Goal: Navigation & Orientation: Find specific page/section

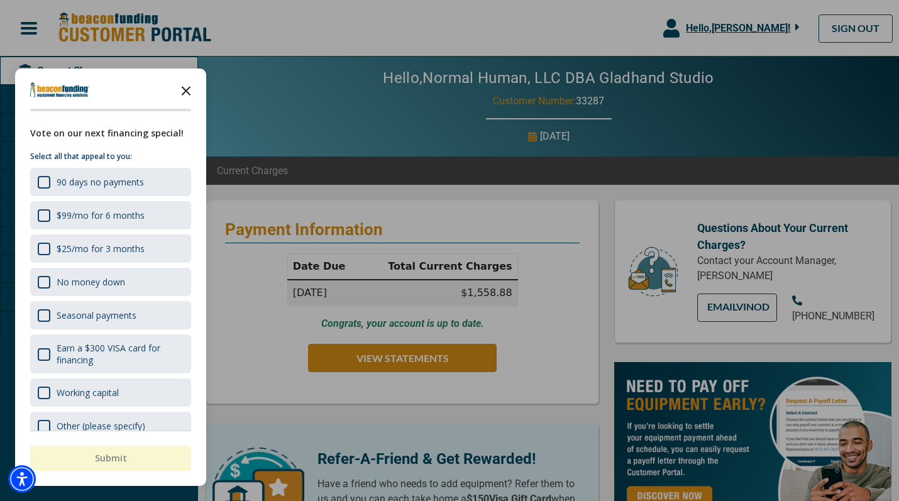
click at [189, 92] on polygon "Close the survey" at bounding box center [186, 90] width 9 height 9
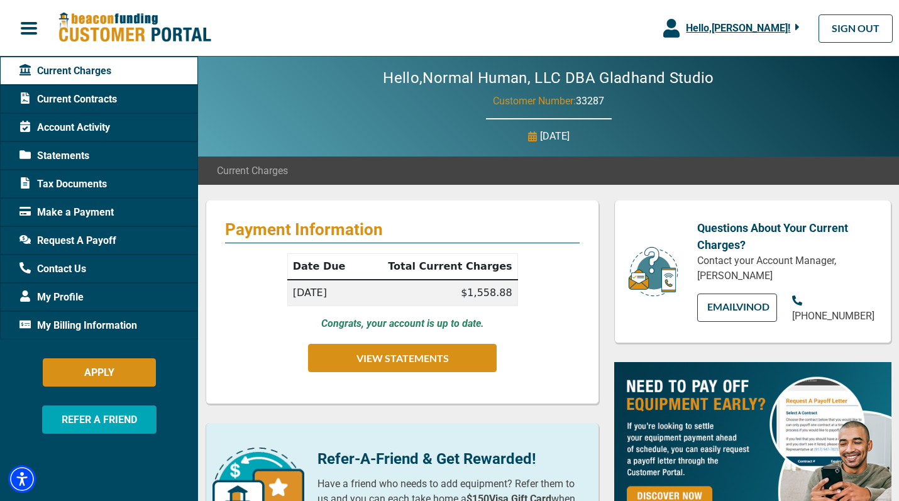
click at [137, 101] on div "Current Contracts" at bounding box center [99, 99] width 198 height 28
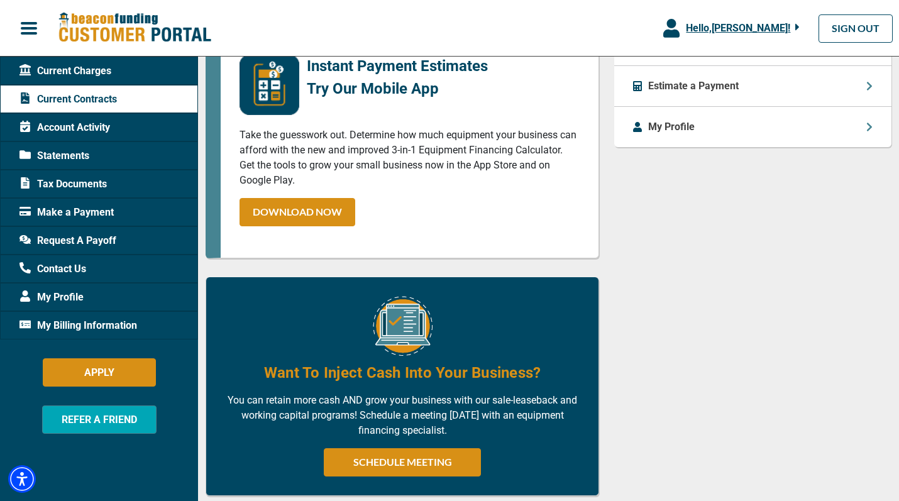
scroll to position [589, 0]
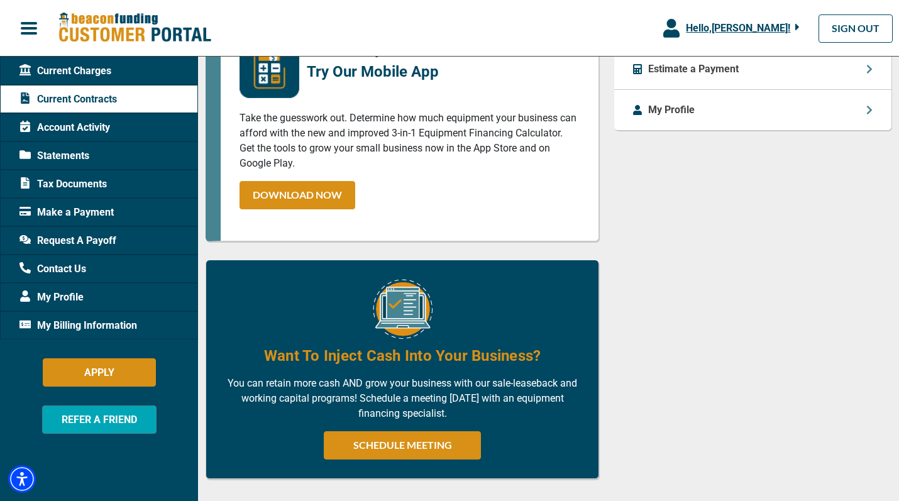
click at [101, 129] on span "Account Activity" at bounding box center [64, 127] width 90 height 15
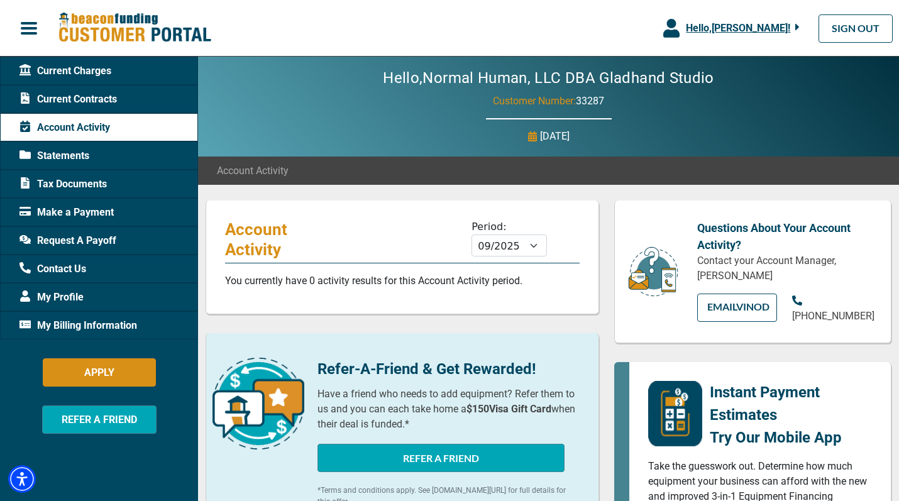
click at [73, 156] on span "Statements" at bounding box center [54, 155] width 70 height 15
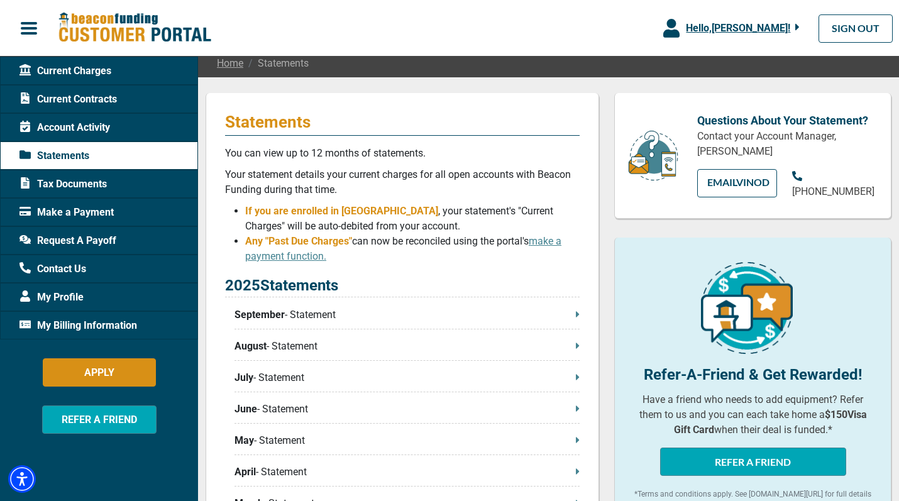
scroll to position [122, 0]
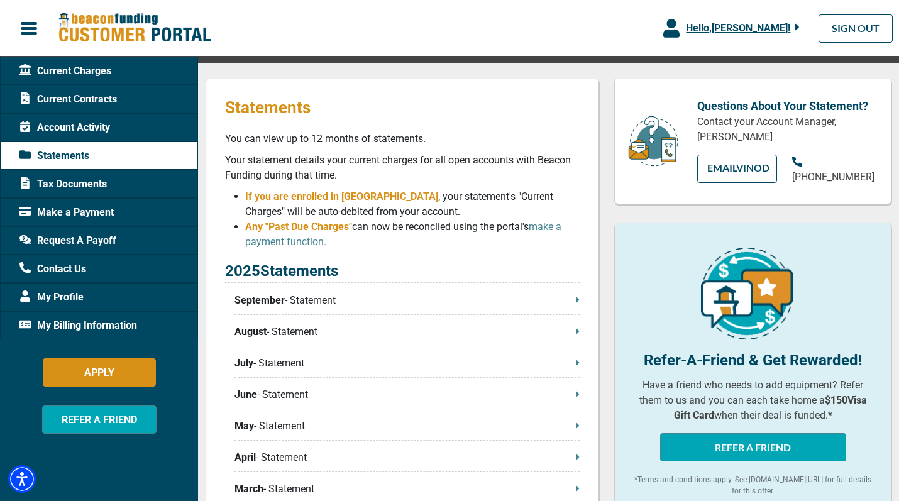
click at [573, 329] on p "August - Statement" at bounding box center [406, 331] width 345 height 15
click at [82, 211] on span "Make a Payment" at bounding box center [66, 212] width 94 height 15
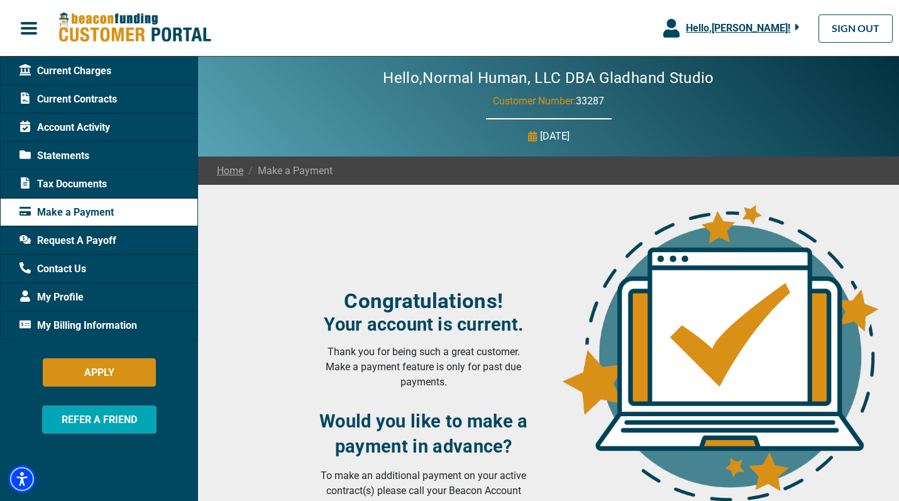
click at [93, 178] on span "Tax Documents" at bounding box center [62, 184] width 87 height 15
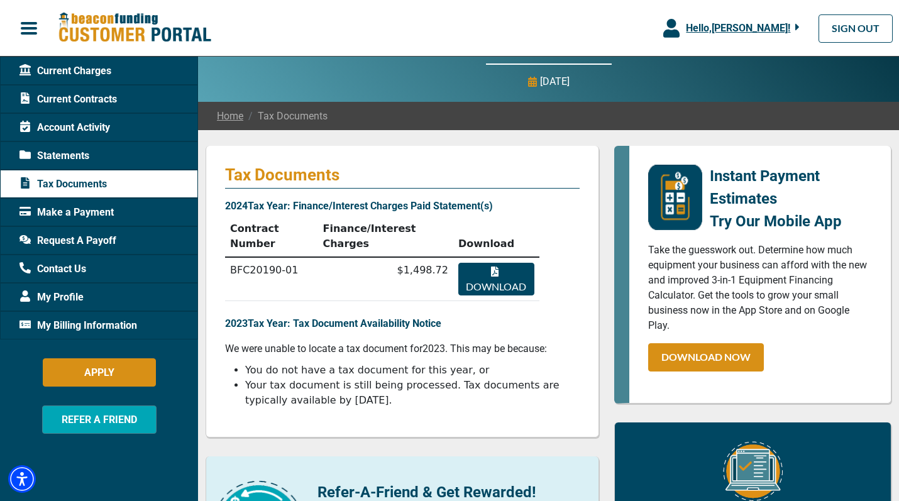
scroll to position [57, 0]
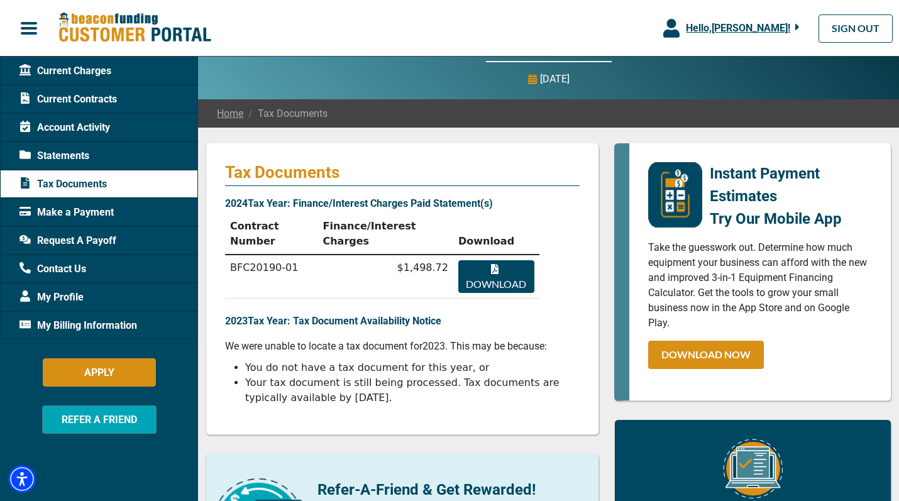
click at [76, 216] on span "Make a Payment" at bounding box center [66, 212] width 94 height 15
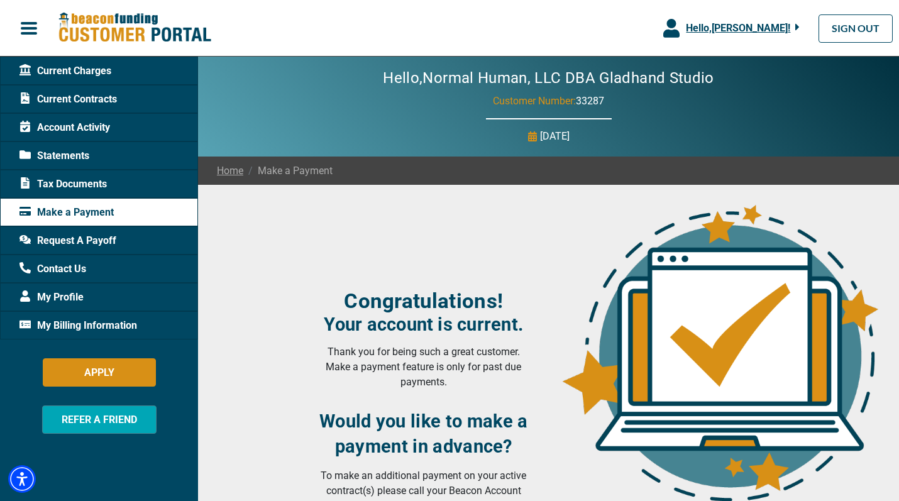
click at [76, 246] on span "Request A Payoff" at bounding box center [67, 240] width 97 height 15
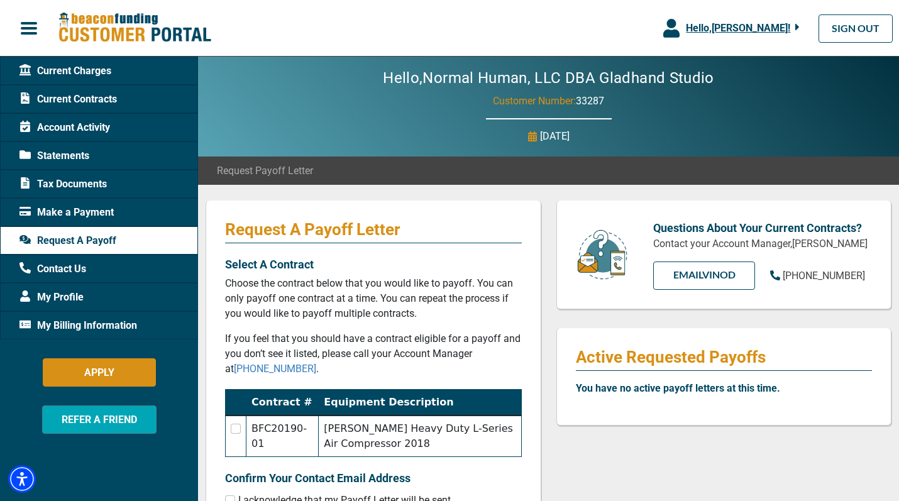
click at [101, 21] on img at bounding box center [134, 28] width 153 height 32
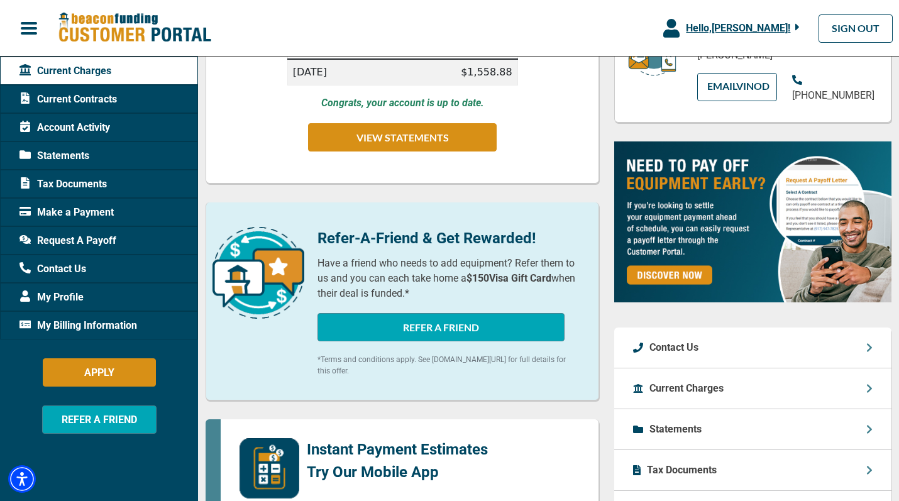
scroll to position [304, 0]
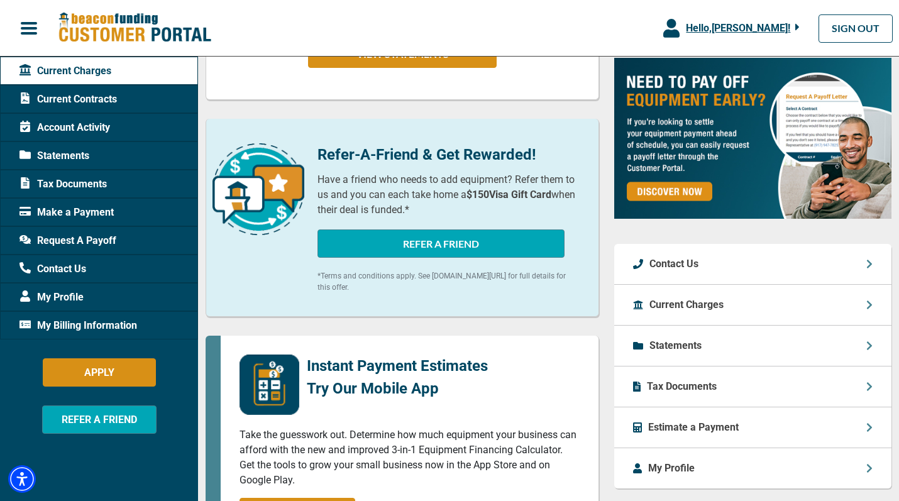
click at [50, 158] on span "Statements" at bounding box center [54, 155] width 70 height 15
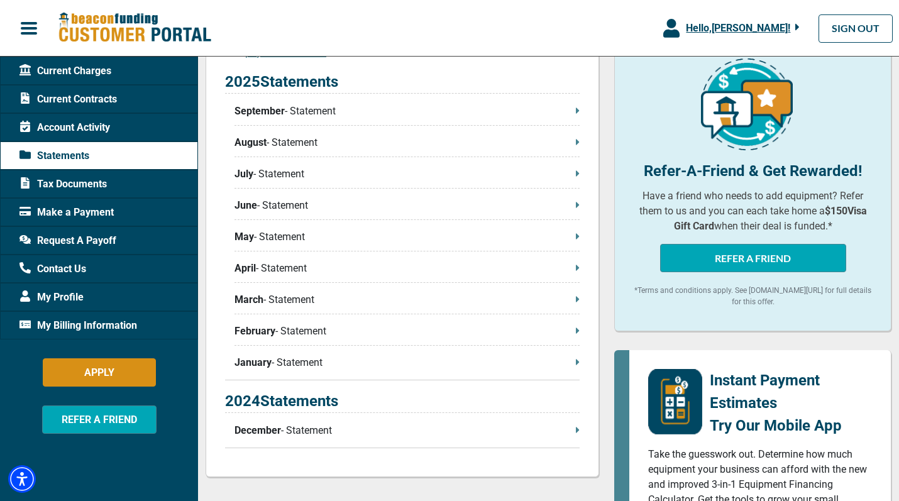
scroll to position [312, 0]
